Goal: Transaction & Acquisition: Purchase product/service

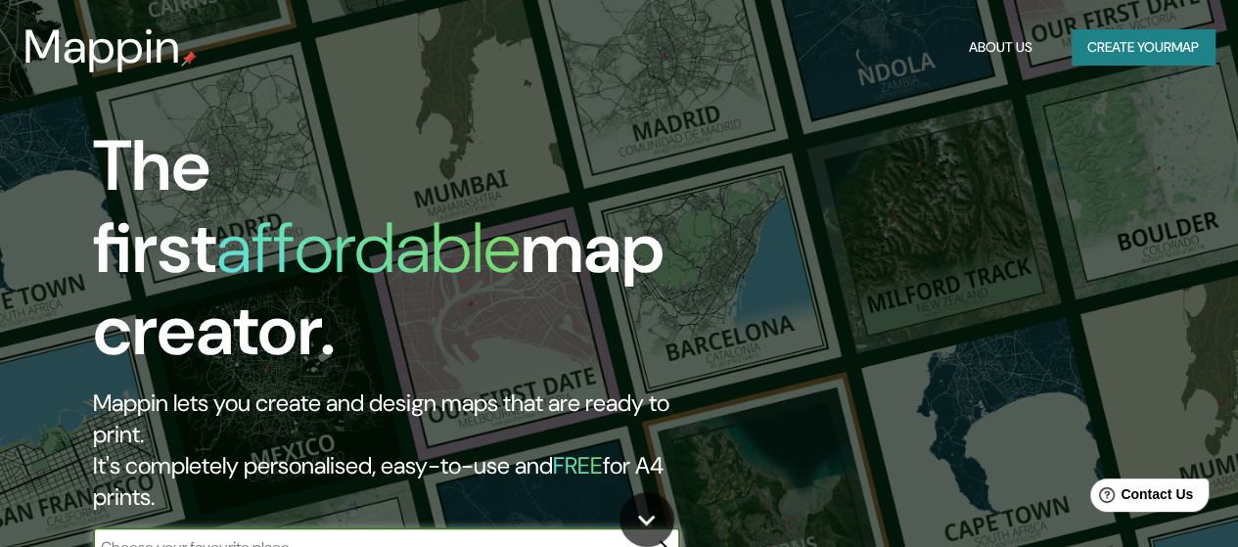
click at [262, 536] on input "text" at bounding box center [367, 547] width 548 height 23
type input "Region [GEOGRAPHIC_DATA]"
click at [663, 540] on icon "button" at bounding box center [661, 548] width 16 height 16
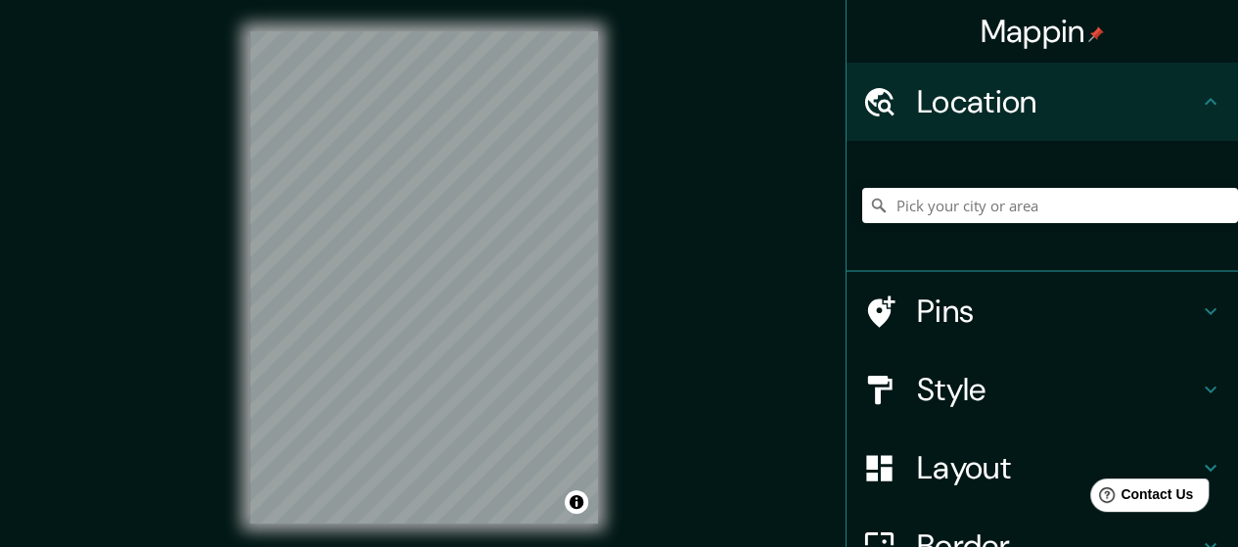
click at [1013, 117] on h4 "Location" at bounding box center [1058, 101] width 282 height 39
click at [1088, 193] on input "Pick your city or area" at bounding box center [1050, 205] width 376 height 35
click at [1121, 205] on input "[GEOGRAPHIC_DATA], [GEOGRAPHIC_DATA]" at bounding box center [1050, 205] width 376 height 35
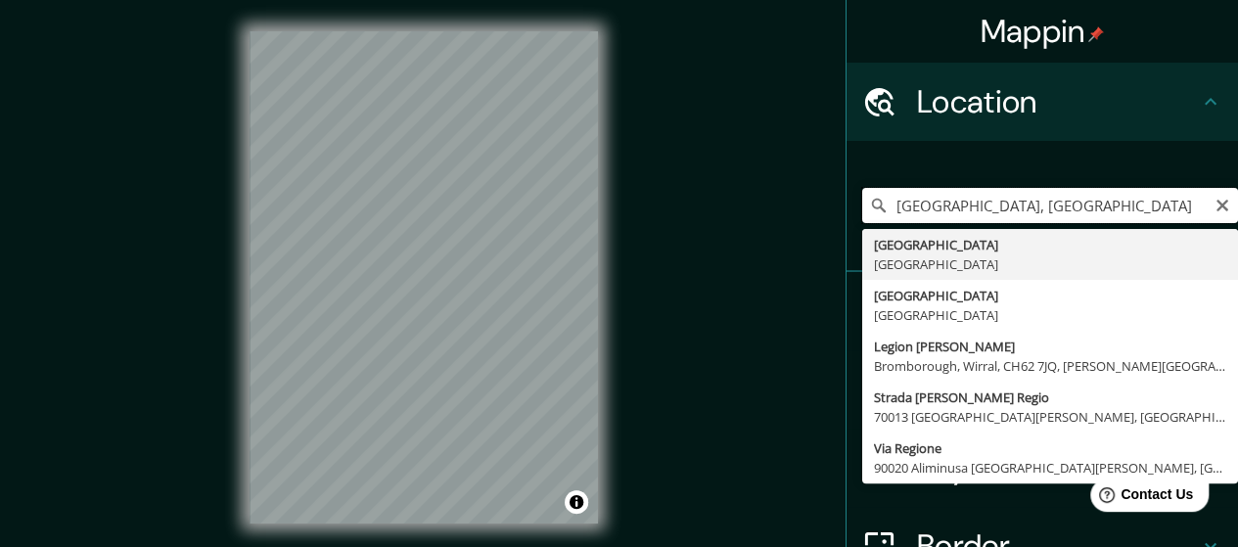
click at [1165, 208] on input "[GEOGRAPHIC_DATA], [GEOGRAPHIC_DATA]" at bounding box center [1050, 205] width 376 height 35
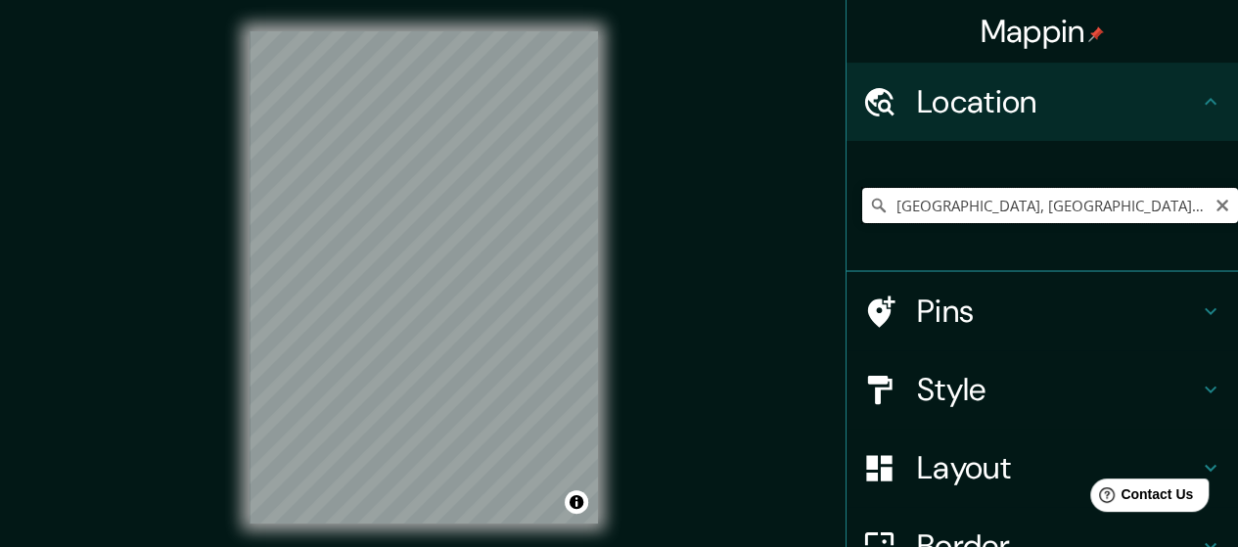
click at [1026, 204] on input "[GEOGRAPHIC_DATA], [GEOGRAPHIC_DATA], [GEOGRAPHIC_DATA] 8150000, [GEOGRAPHIC_DA…" at bounding box center [1050, 205] width 376 height 35
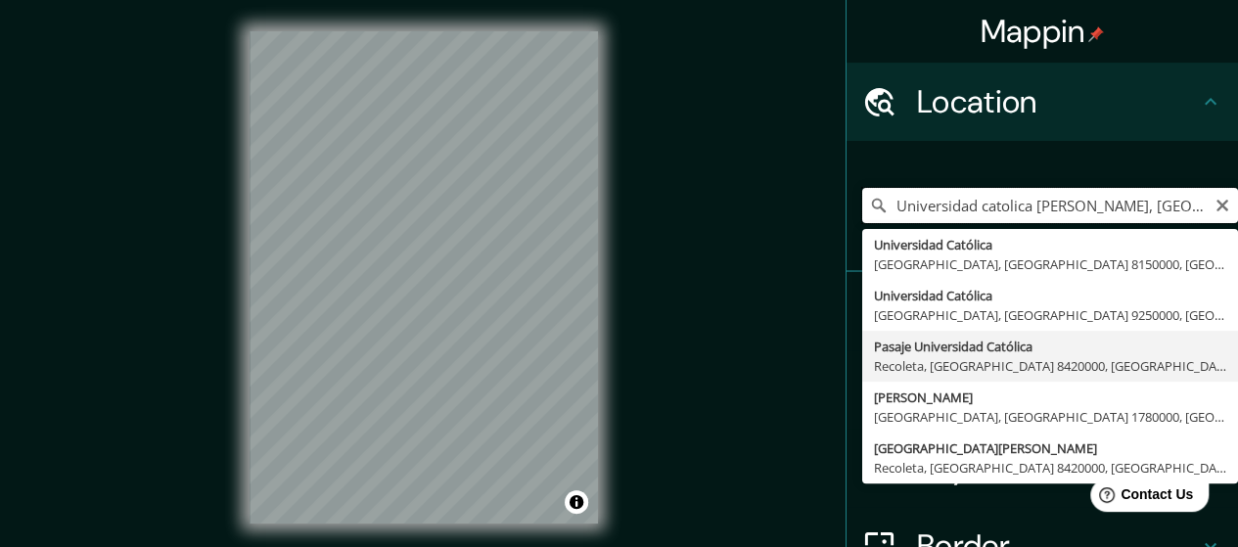
click at [1170, 207] on input "Universidad catolica [PERSON_NAME], [GEOGRAPHIC_DATA]" at bounding box center [1050, 205] width 376 height 35
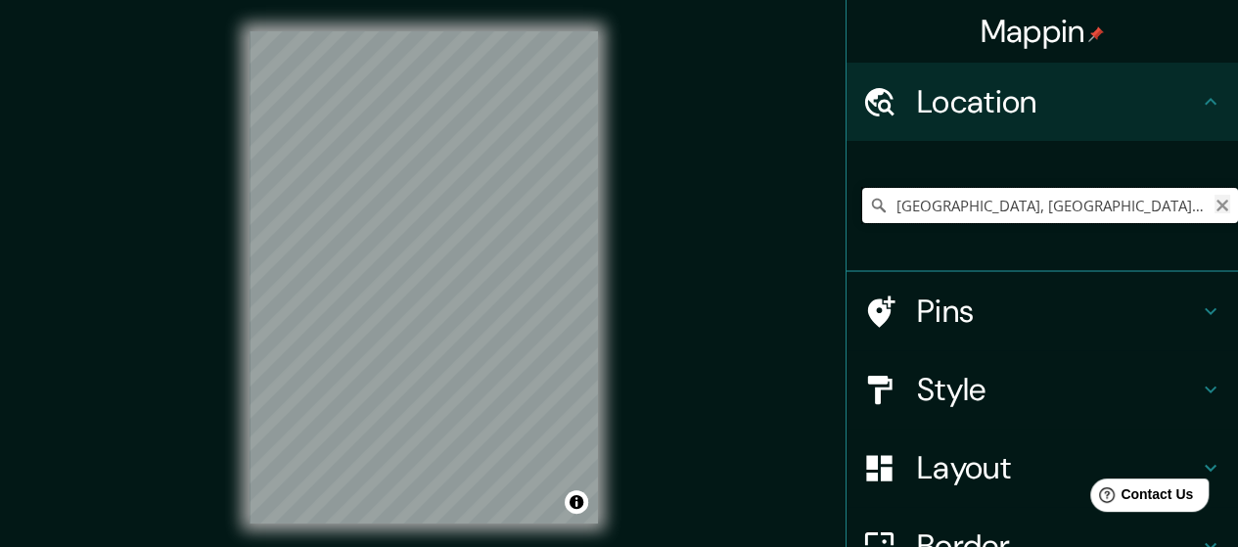
type input "[GEOGRAPHIC_DATA], [GEOGRAPHIC_DATA], [GEOGRAPHIC_DATA] 8420000, [GEOGRAPHIC_DA…"
click at [1216, 203] on icon "Clear" at bounding box center [1222, 206] width 12 height 12
click at [406, 9] on div "© Mapbox © OpenStreetMap Improve this map" at bounding box center [423, 277] width 411 height 555
click at [215, 0] on html "Mappin Location [GEOGRAPHIC_DATA], [GEOGRAPHIC_DATA] 8150000, [GEOGRAPHIC_DATA]…" at bounding box center [619, 273] width 1238 height 547
click at [380, 0] on html "Mappin Location [GEOGRAPHIC_DATA], [GEOGRAPHIC_DATA] 8150000, [GEOGRAPHIC_DATA]…" at bounding box center [619, 273] width 1238 height 547
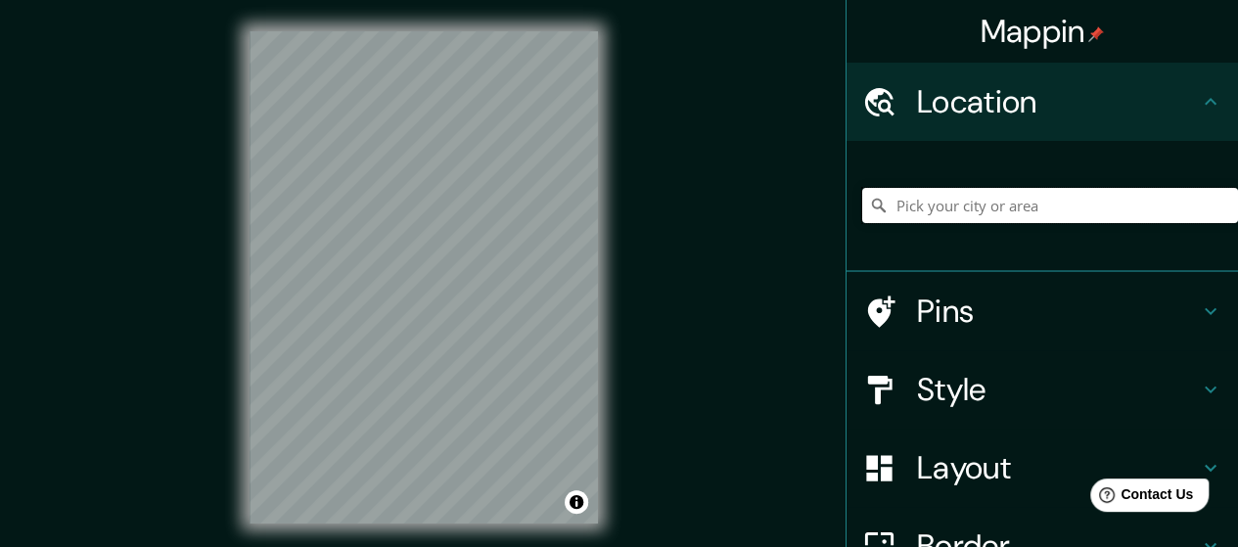
click at [936, 218] on input "Pick your city or area" at bounding box center [1050, 205] width 376 height 35
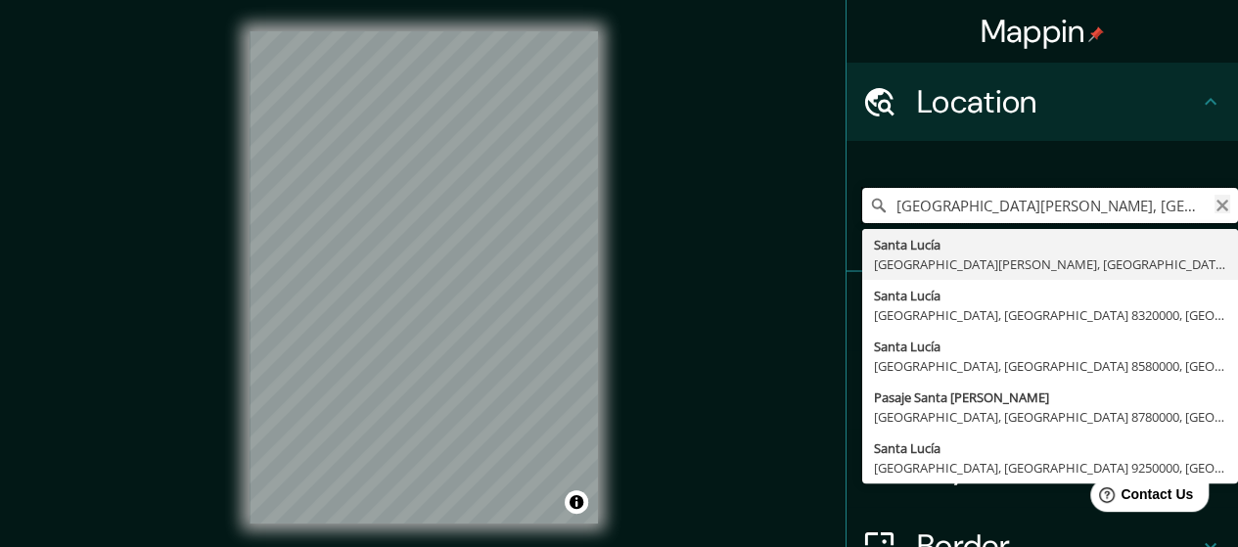
type input "[GEOGRAPHIC_DATA][PERSON_NAME], [GEOGRAPHIC_DATA], [GEOGRAPHIC_DATA], [GEOGRAPH…"
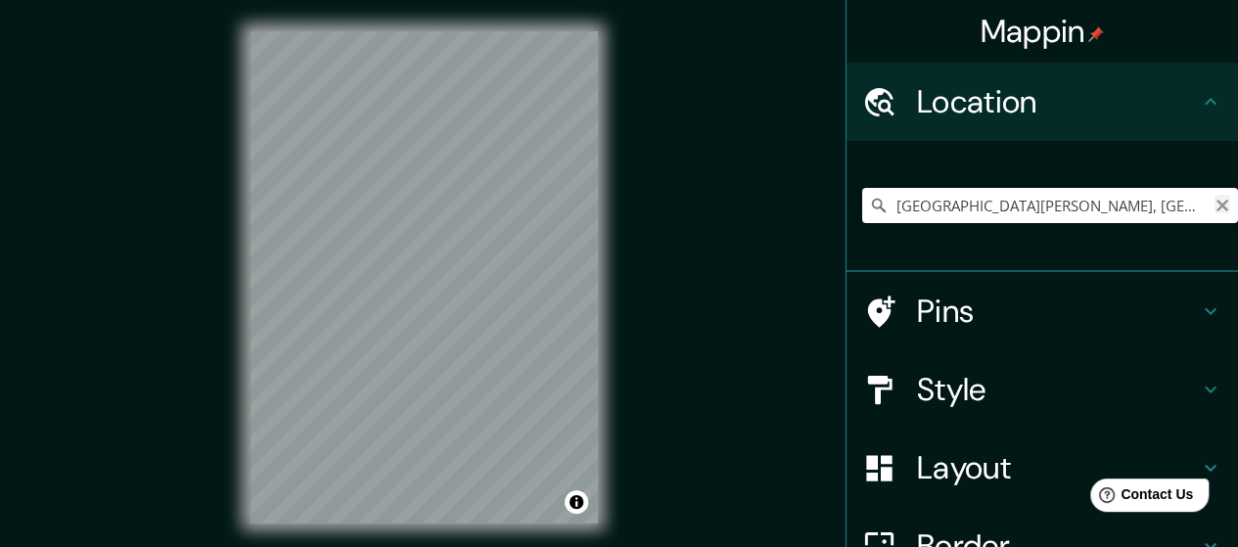
click at [1216, 209] on icon "Clear" at bounding box center [1222, 206] width 12 height 12
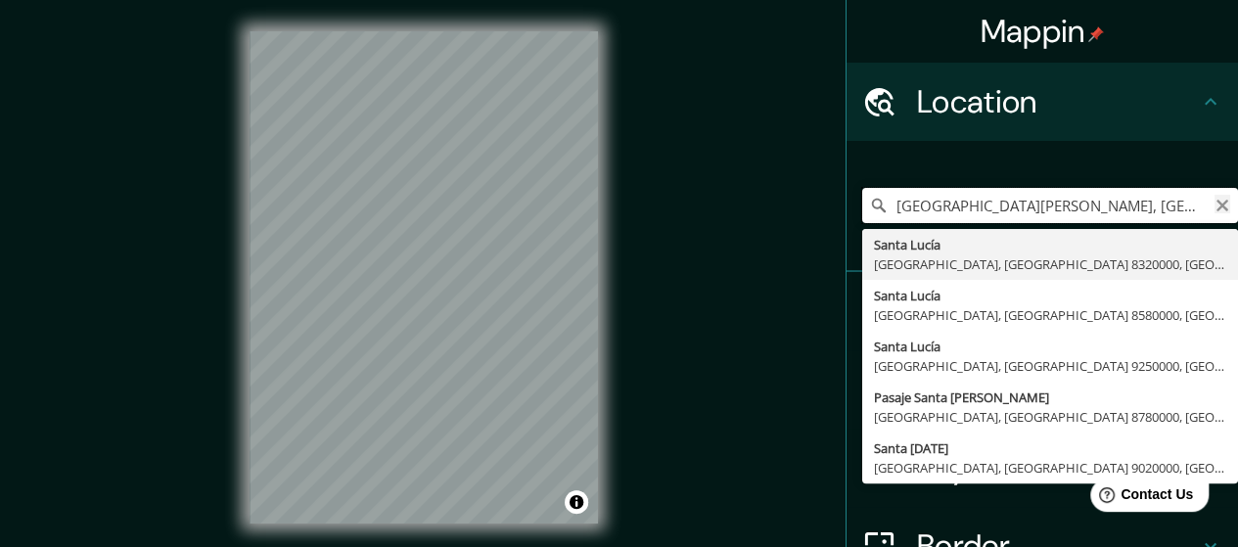
type input "[GEOGRAPHIC_DATA][PERSON_NAME], [GEOGRAPHIC_DATA][PERSON_NAME], [GEOGRAPHIC_DAT…"
click at [1216, 209] on icon "Clear" at bounding box center [1222, 206] width 12 height 12
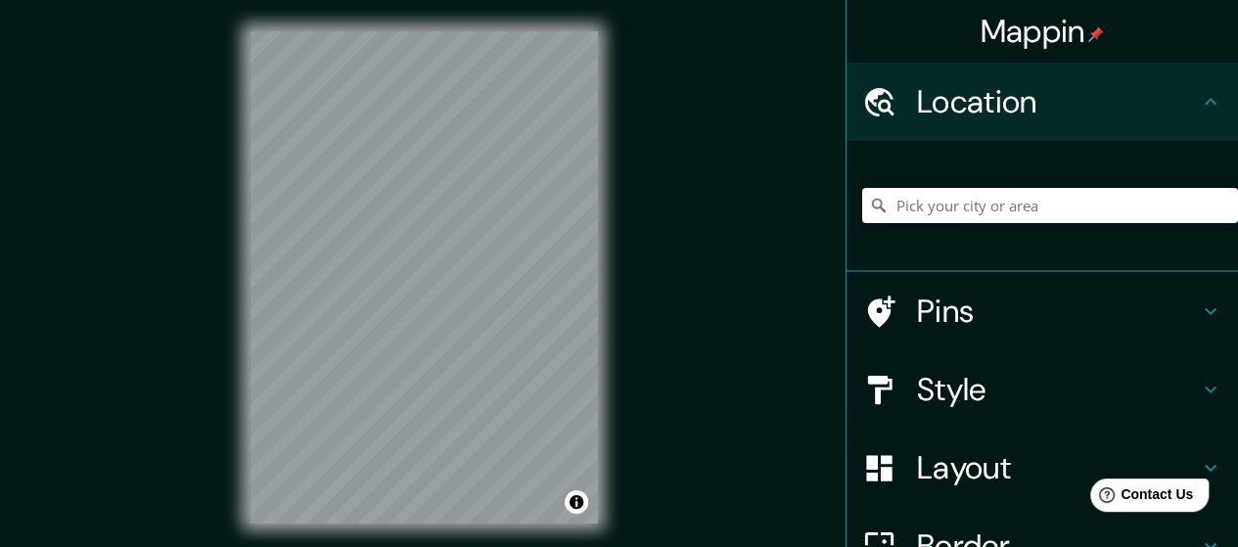
click at [946, 206] on input "Pick your city or area" at bounding box center [1050, 205] width 376 height 35
click at [946, 206] on input "Sanatorio, [GEOGRAPHIC_DATA], [GEOGRAPHIC_DATA], [GEOGRAPHIC_DATA]" at bounding box center [1050, 205] width 376 height 35
click at [1192, 213] on input "Sanatorio, [GEOGRAPHIC_DATA], [GEOGRAPHIC_DATA], [GEOGRAPHIC_DATA]" at bounding box center [1050, 205] width 376 height 35
type input "Sanatorio, [GEOGRAPHIC_DATA], [GEOGRAPHIC_DATA], [GEOGRAPHIC_DATA]"
click at [1214, 212] on icon "Clear" at bounding box center [1222, 206] width 16 height 16
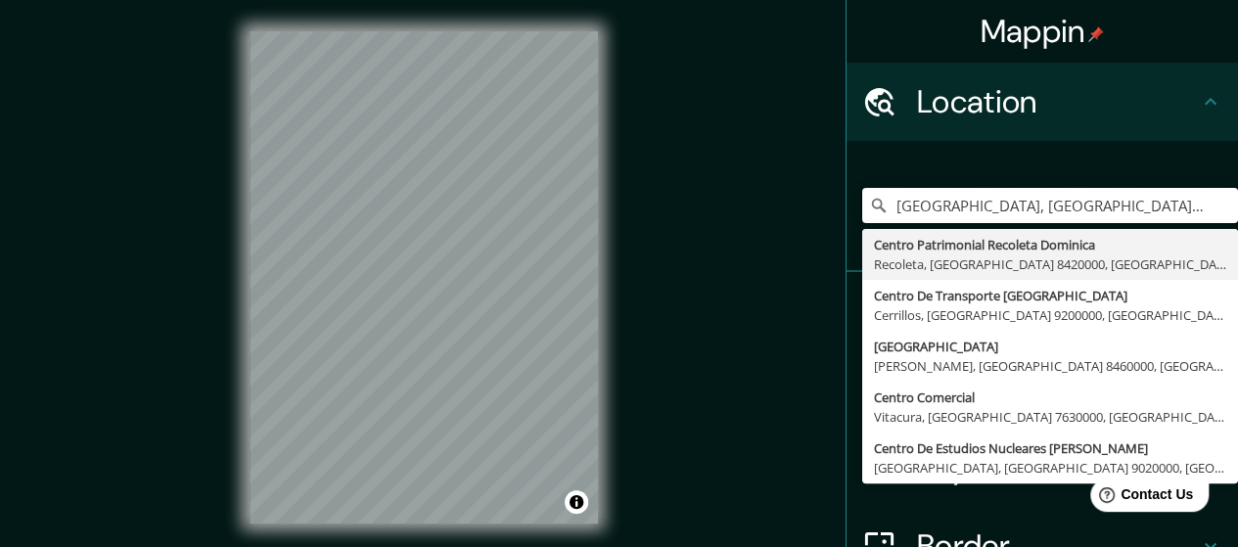
type input "[GEOGRAPHIC_DATA], [GEOGRAPHIC_DATA], [GEOGRAPHIC_DATA][PERSON_NAME] 2820000, […"
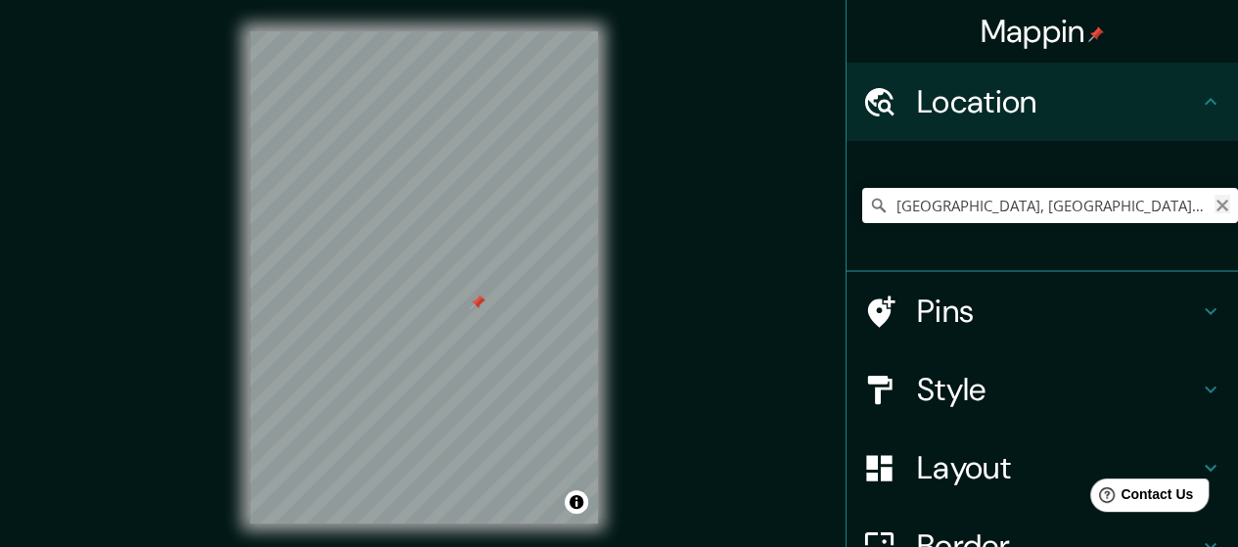
click at [1214, 208] on icon "Clear" at bounding box center [1222, 206] width 16 height 16
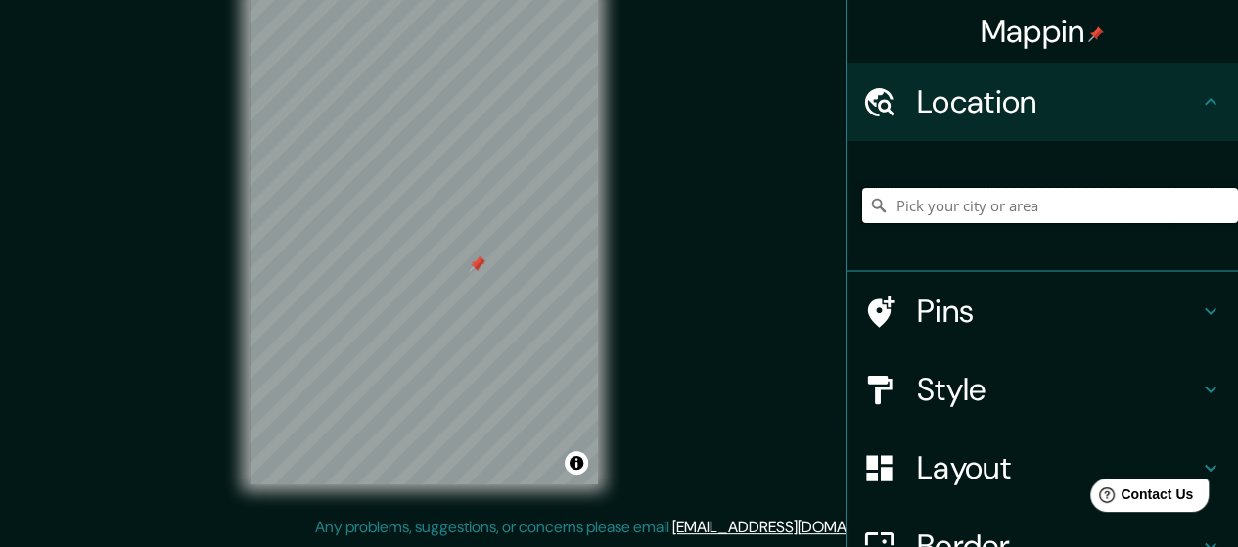
click at [1006, 207] on input "Pick your city or area" at bounding box center [1050, 205] width 376 height 35
type input "[GEOGRAPHIC_DATA], [GEOGRAPHIC_DATA], [GEOGRAPHIC_DATA]"
